Goal: Use online tool/utility

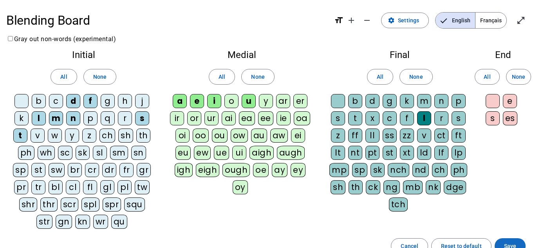
click at [504, 241] on span at bounding box center [510, 246] width 31 height 19
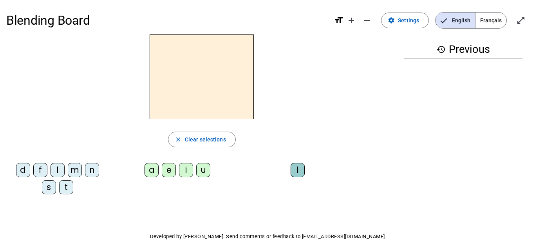
click at [41, 170] on div "f" at bounding box center [40, 170] width 14 height 14
click at [185, 173] on div "i" at bounding box center [186, 170] width 14 height 14
click at [294, 172] on div "l" at bounding box center [298, 170] width 14 height 14
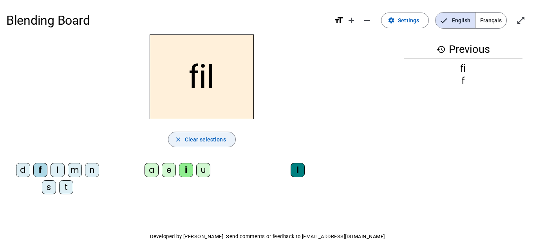
click at [225, 145] on span "button" at bounding box center [202, 139] width 67 height 19
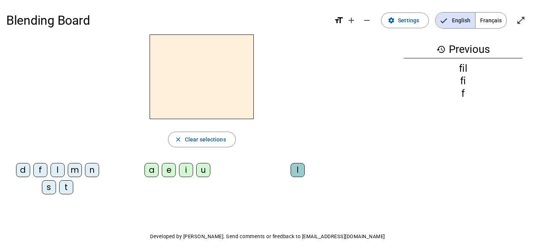
click at [50, 186] on div "s" at bounding box center [49, 187] width 14 height 14
click at [184, 172] on div "i" at bounding box center [186, 170] width 14 height 14
click at [299, 174] on div "l" at bounding box center [298, 170] width 14 height 14
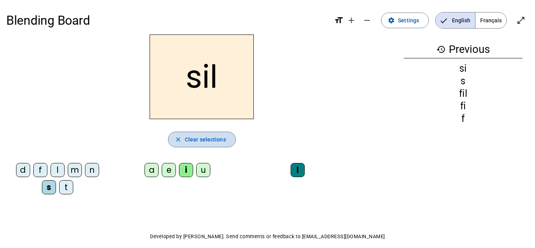
click at [193, 142] on span "Clear selections" at bounding box center [205, 139] width 41 height 9
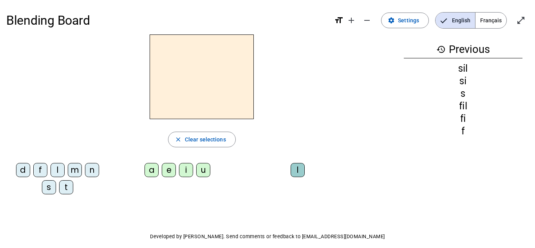
click at [69, 172] on div "m" at bounding box center [75, 170] width 14 height 14
click at [182, 171] on div "i" at bounding box center [186, 170] width 14 height 14
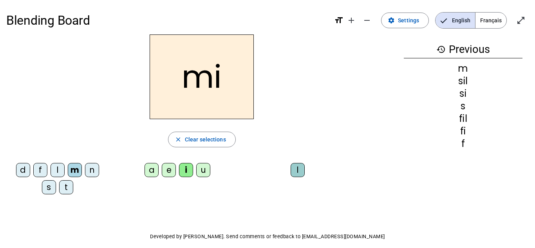
click at [296, 174] on div "l" at bounding box center [298, 170] width 14 height 14
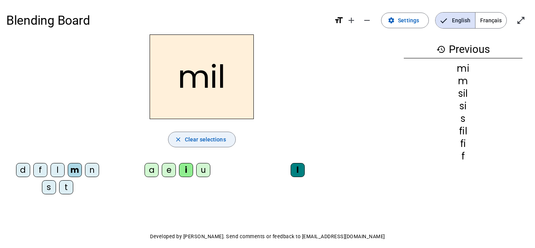
click at [206, 138] on span "Clear selections" at bounding box center [205, 139] width 41 height 9
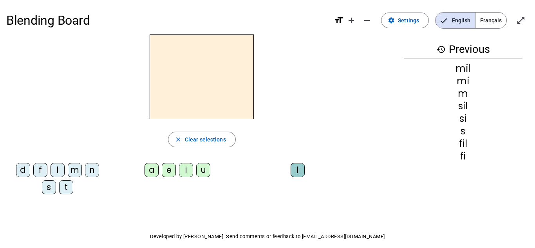
click at [48, 192] on div "s" at bounding box center [49, 187] width 14 height 14
click at [204, 168] on div "u" at bounding box center [203, 170] width 14 height 14
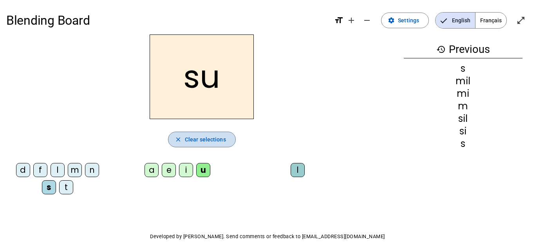
click at [195, 143] on span "Clear selections" at bounding box center [205, 139] width 41 height 9
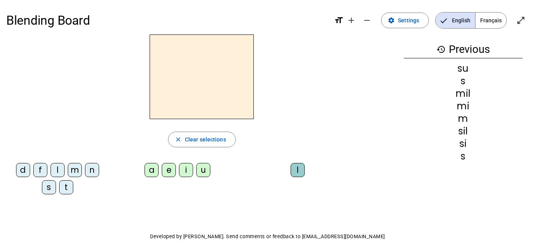
click at [27, 173] on div "d" at bounding box center [23, 170] width 14 height 14
click at [204, 172] on div "u" at bounding box center [203, 170] width 14 height 14
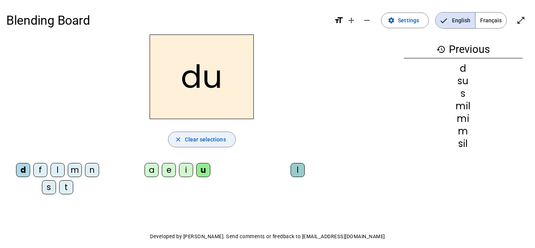
click at [196, 133] on span "button" at bounding box center [202, 139] width 67 height 19
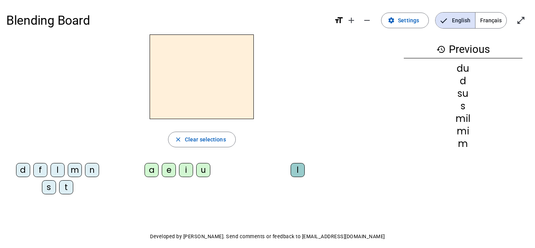
click at [97, 174] on div "n" at bounding box center [92, 170] width 14 height 14
click at [183, 174] on div "i" at bounding box center [186, 170] width 14 height 14
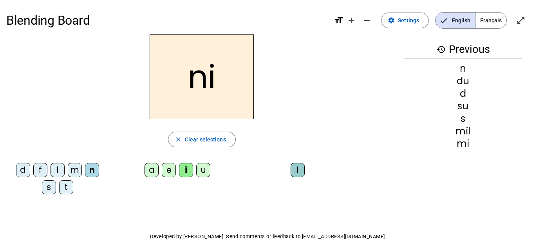
click at [303, 176] on div "l" at bounding box center [298, 170] width 14 height 14
